Goal: Transaction & Acquisition: Book appointment/travel/reservation

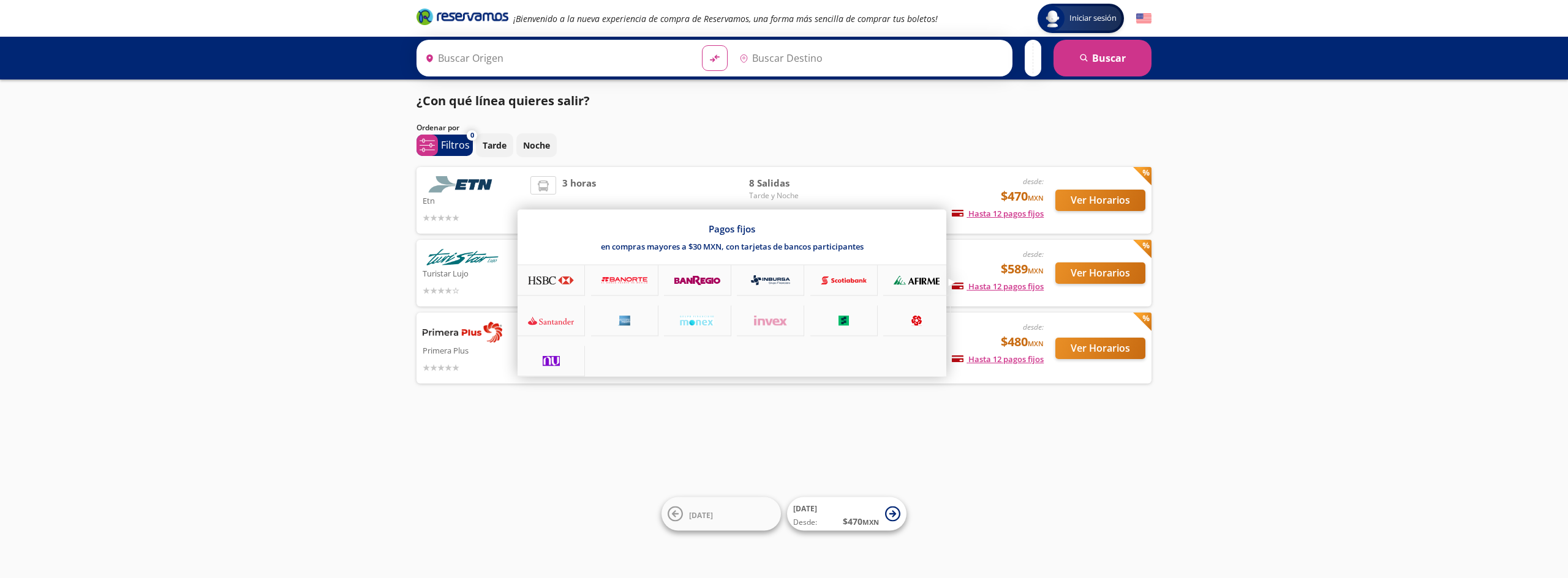
type input "Querétaro, Querétaro"
type input "[GEOGRAPHIC_DATA], [GEOGRAPHIC_DATA]"
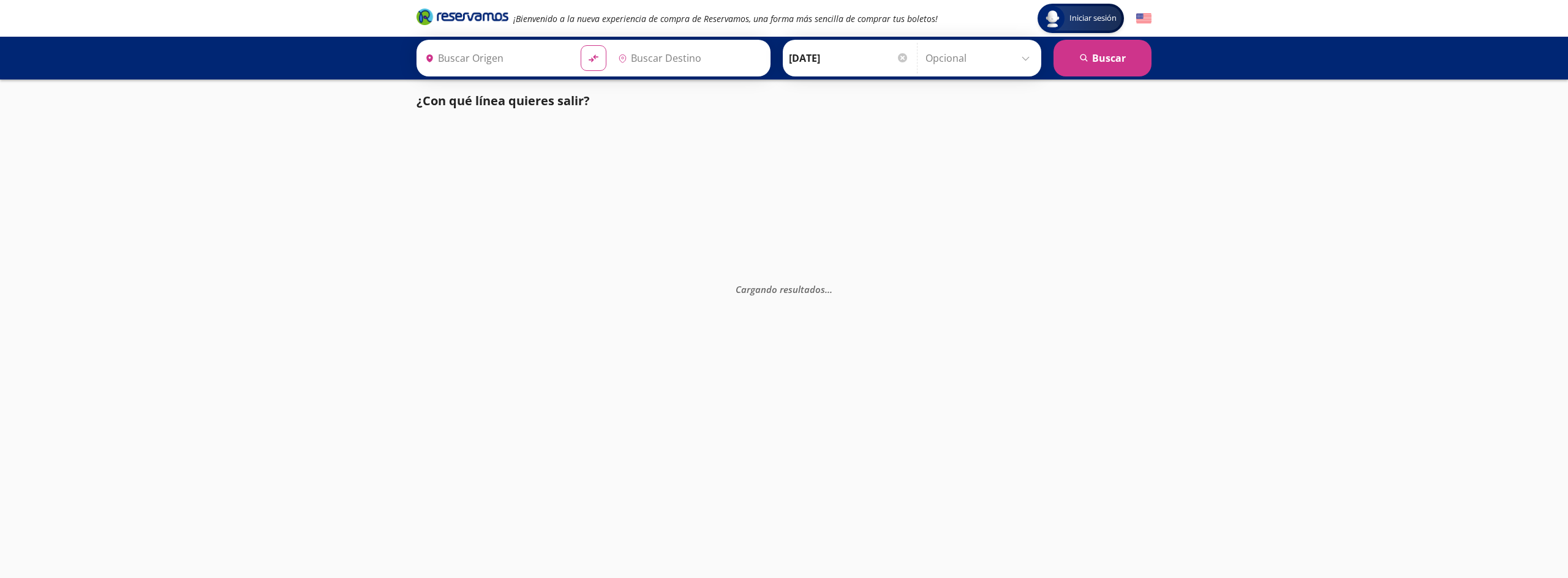
type input "Querétaro, Querétaro"
type input "[GEOGRAPHIC_DATA], [GEOGRAPHIC_DATA]"
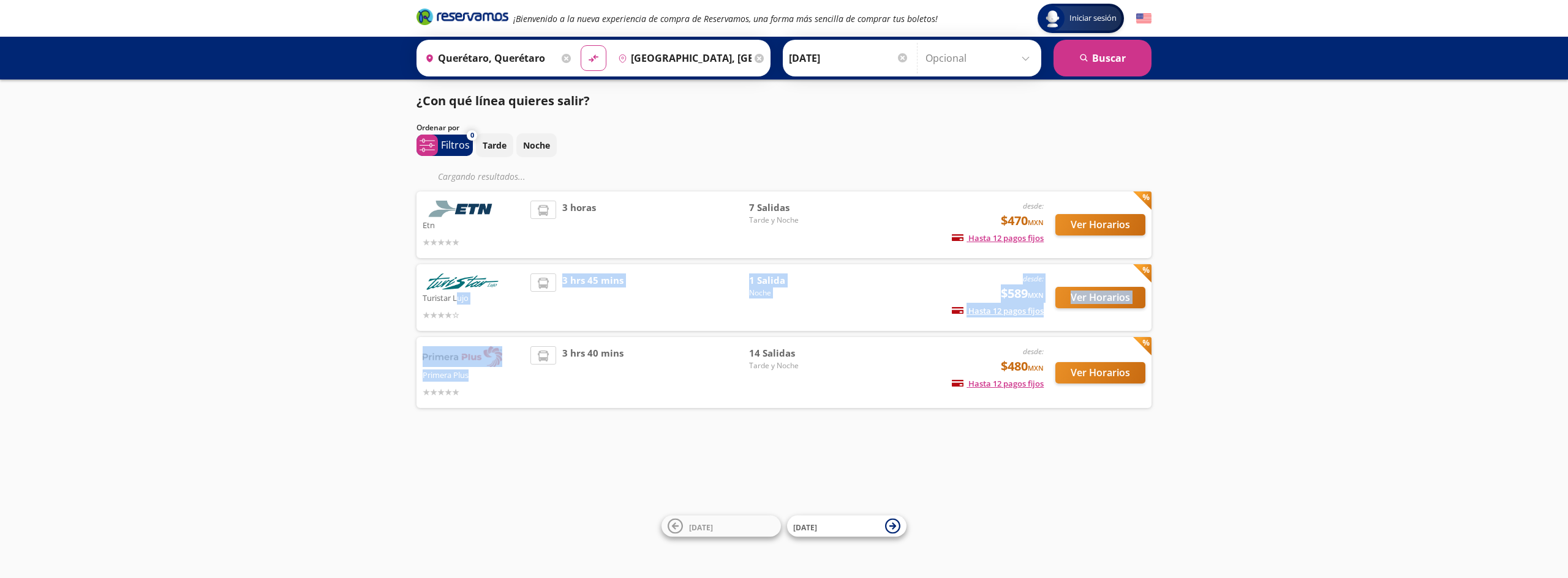
drag, startPoint x: 519, startPoint y: 374, endPoint x: 616, endPoint y: 244, distance: 162.2
click at [540, 365] on div "Etn desde: $470 MXN Hasta 12 pagos fijos Pagos fijos en compras mayores a $30 M…" at bounding box center [784, 299] width 735 height 217
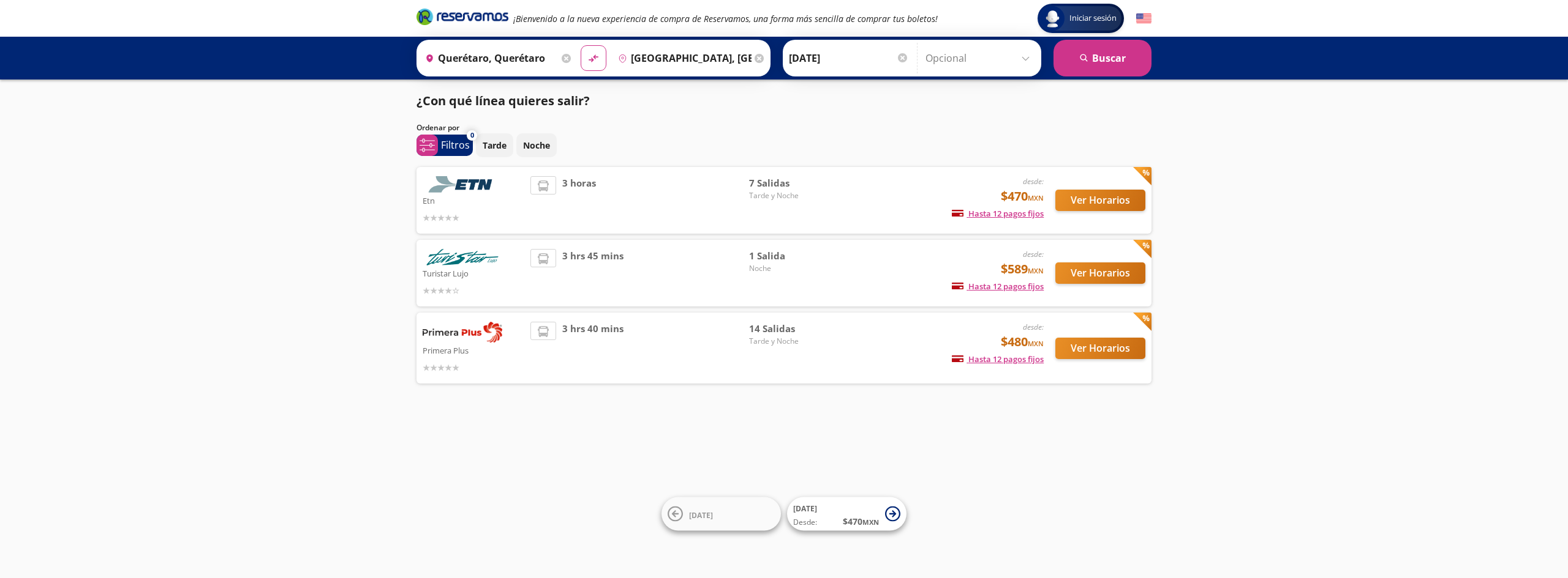
click at [1284, 330] on div "Iniciar sesión Iniciar sesión ¡Bienvenido a la nueva experiencia de compra de R…" at bounding box center [784, 289] width 1568 height 578
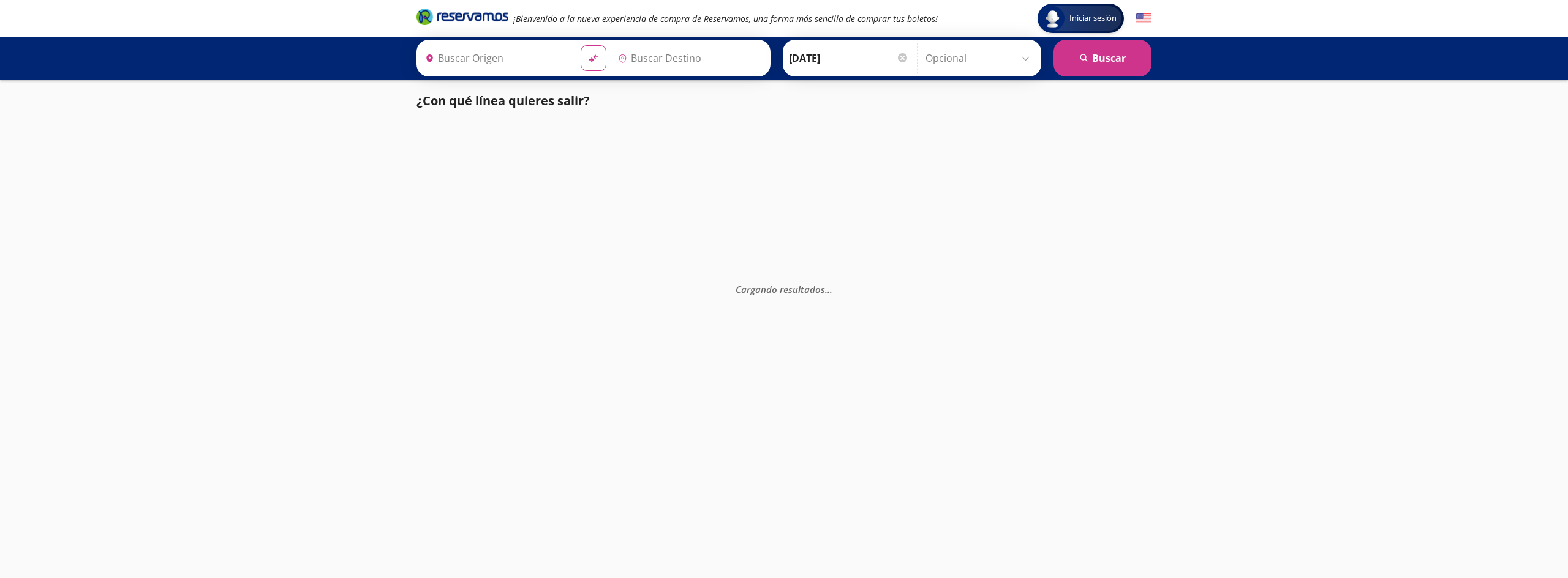
type input "Querétaro, Querétaro"
type input "[GEOGRAPHIC_DATA], [GEOGRAPHIC_DATA]"
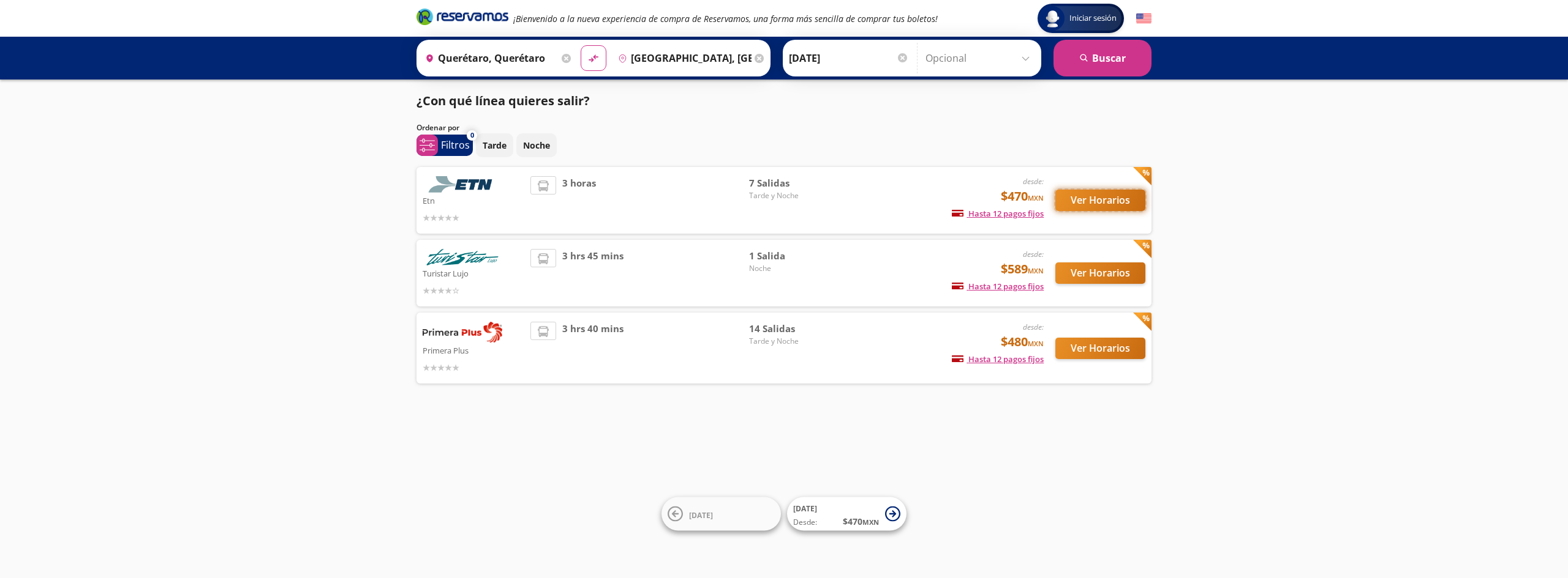
click at [1095, 200] on button "Ver Horarios" at bounding box center [1100, 200] width 90 height 22
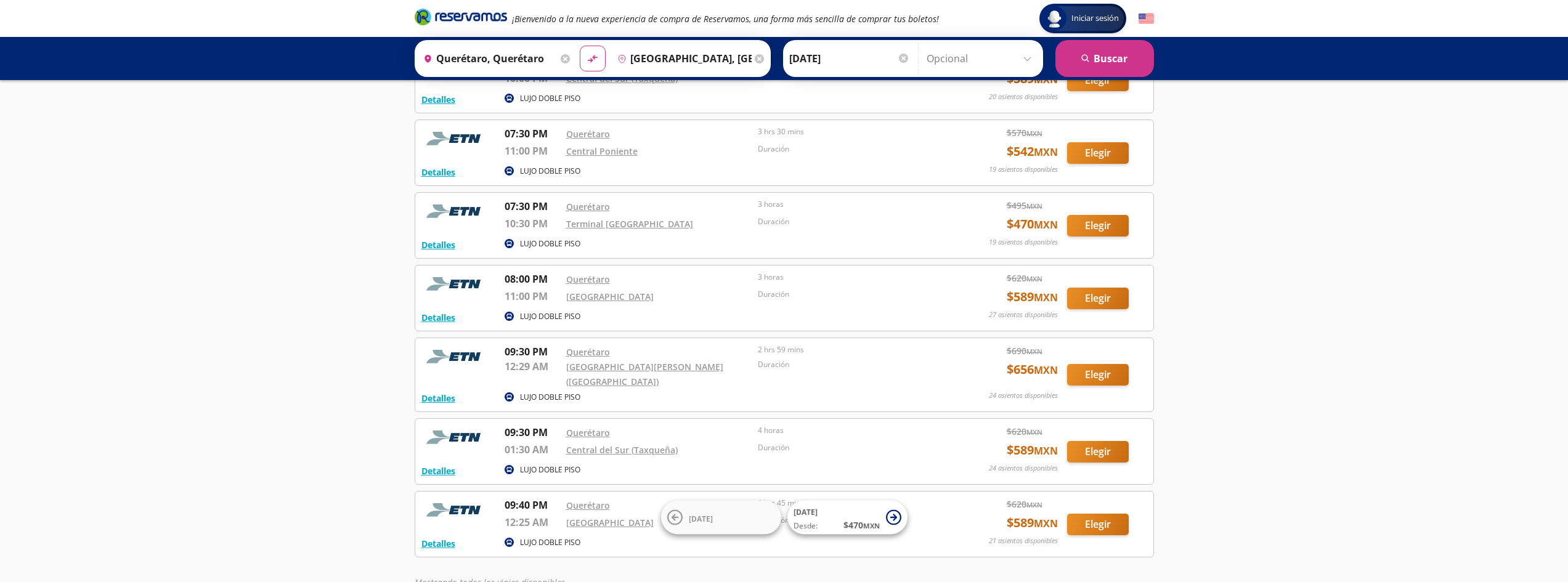
scroll to position [108, 0]
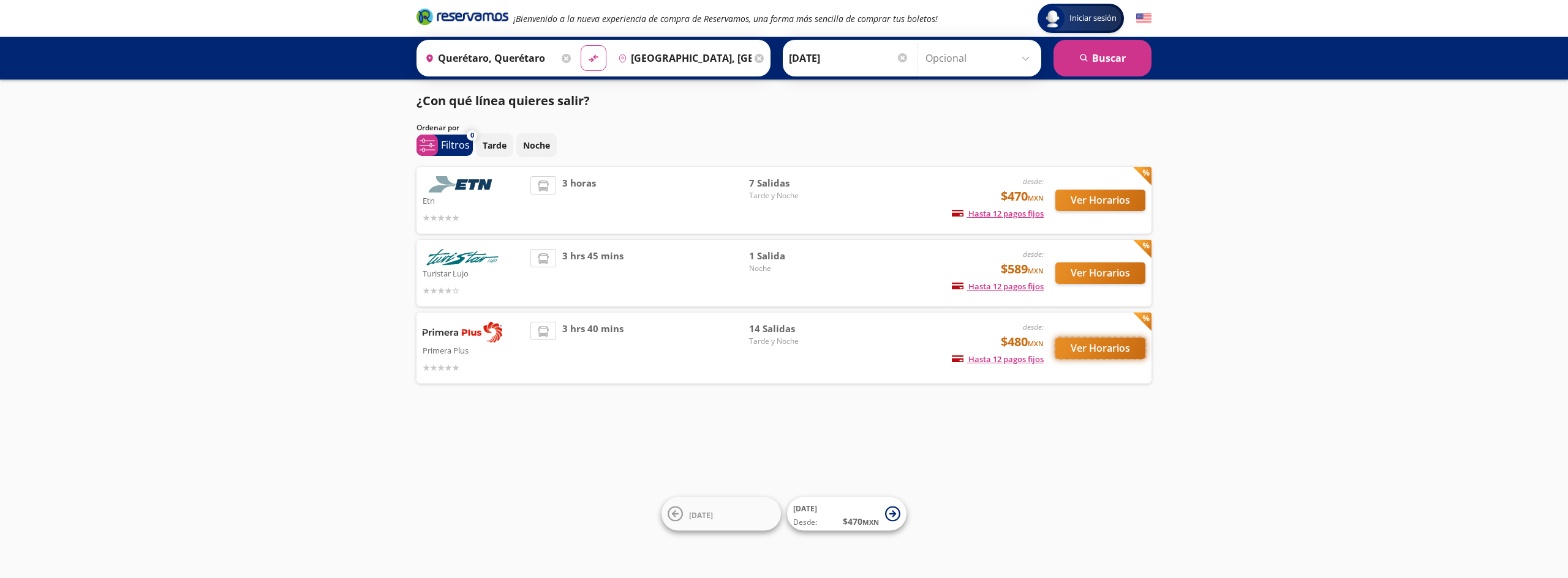
click at [1087, 350] on button "Ver Horarios" at bounding box center [1100, 348] width 90 height 22
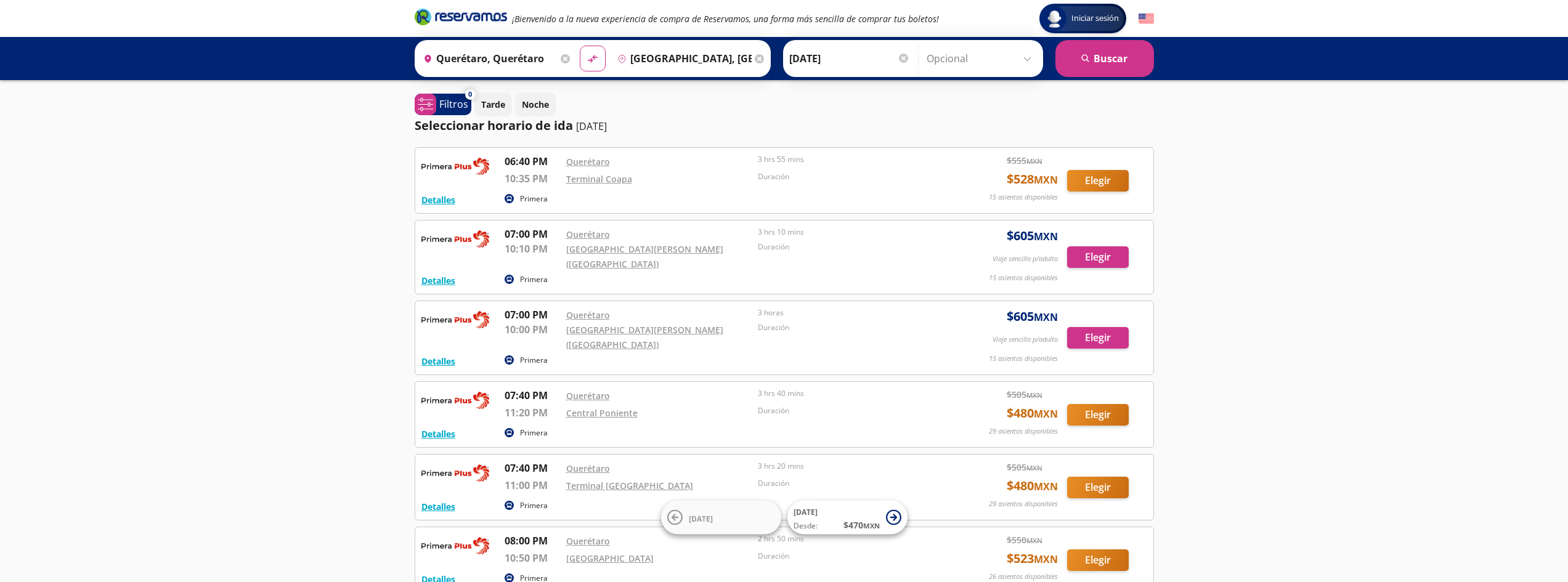
drag, startPoint x: 537, startPoint y: 248, endPoint x: 552, endPoint y: 241, distance: 16.6
click at [545, 242] on p "10:10 PM" at bounding box center [532, 249] width 55 height 15
click at [605, 273] on div "Primera" at bounding box center [724, 280] width 440 height 15
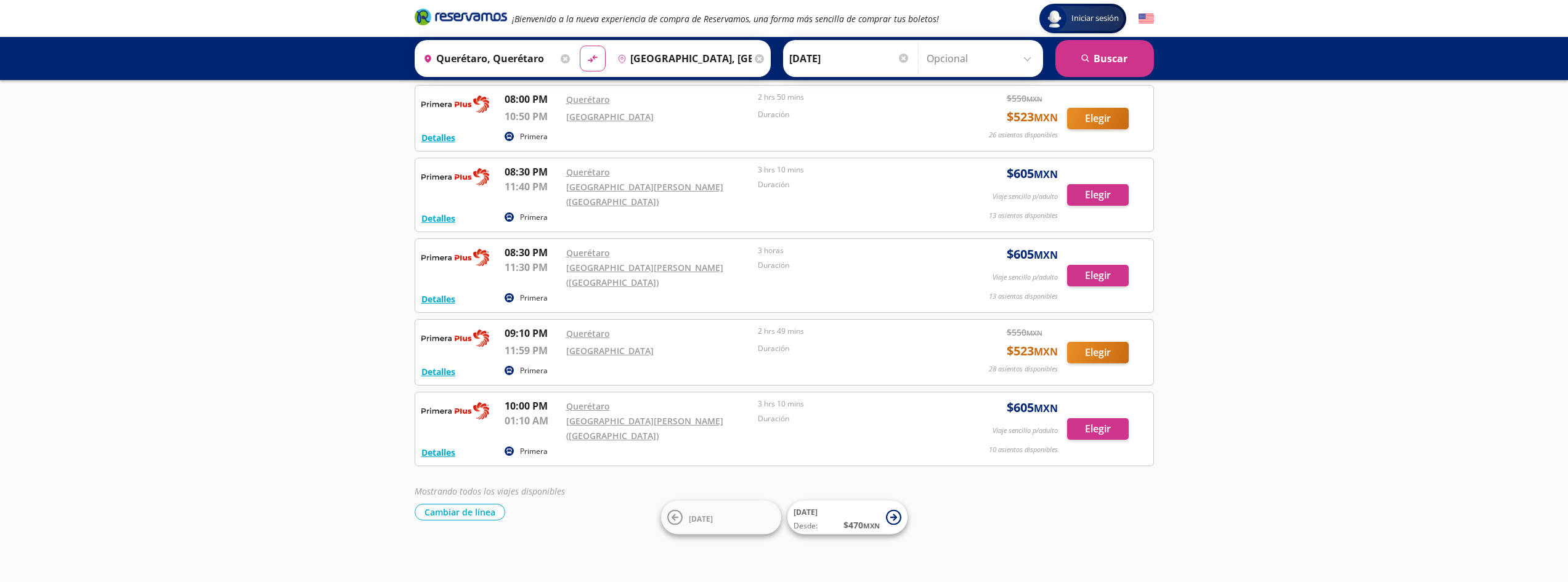
scroll to position [60, 0]
